Goal: Task Accomplishment & Management: Manage account settings

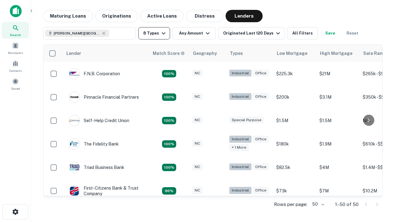
click at [154, 33] on button "8 Types" at bounding box center [154, 33] width 32 height 12
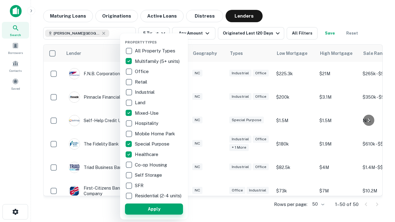
click at [154, 209] on button "Apply" at bounding box center [154, 209] width 58 height 11
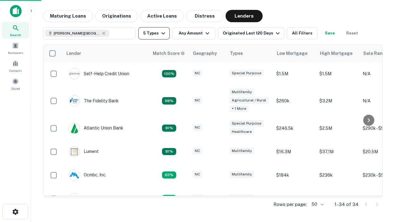
click at [154, 33] on button "5 Types" at bounding box center [153, 33] width 31 height 12
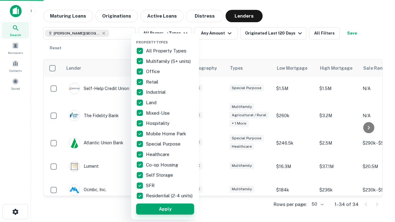
click at [165, 209] on button "Apply" at bounding box center [165, 209] width 58 height 11
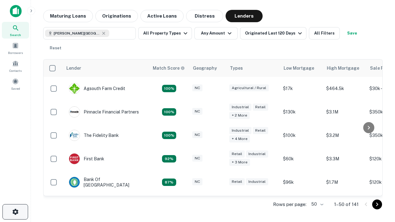
click at [15, 212] on icon "button" at bounding box center [15, 211] width 7 height 7
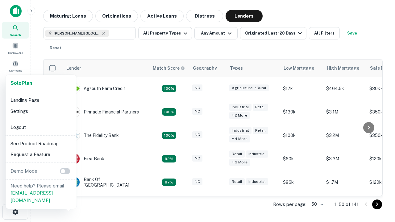
click at [41, 127] on li "Logout" at bounding box center [41, 127] width 66 height 11
